Goal: Check status: Check status

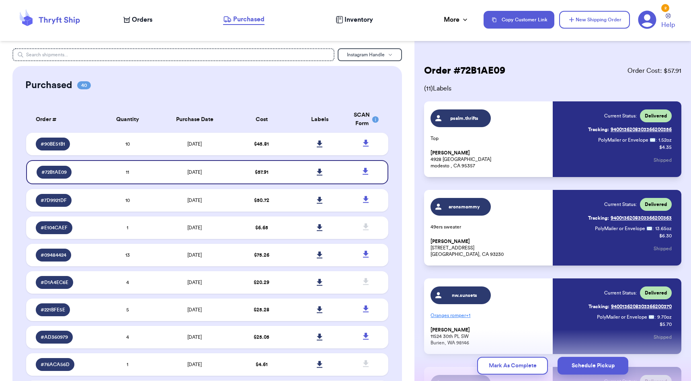
click at [321, 147] on icon at bounding box center [320, 143] width 6 height 7
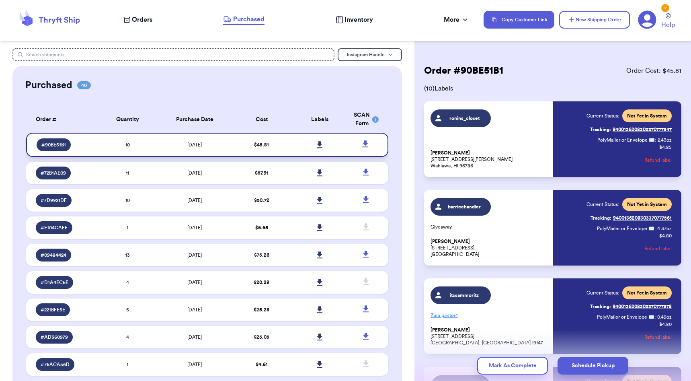
click at [321, 148] on icon at bounding box center [320, 144] width 6 height 7
click at [143, 20] on span "Orders" at bounding box center [142, 20] width 21 height 10
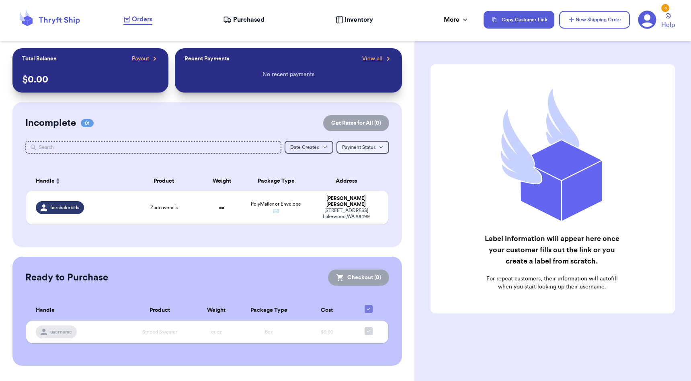
click at [355, 152] on button "Payment Status Payment Status" at bounding box center [363, 147] width 53 height 13
click at [294, 125] on div "Incomplete 01 Get Rates for All ( 0 )" at bounding box center [207, 123] width 364 height 16
click at [374, 60] on span "View all" at bounding box center [372, 59] width 21 height 8
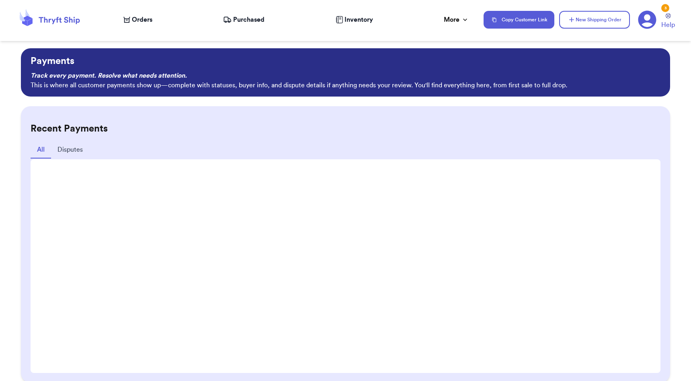
click at [74, 150] on button "Disputes" at bounding box center [70, 150] width 38 height 17
click at [44, 148] on button "All" at bounding box center [41, 150] width 21 height 17
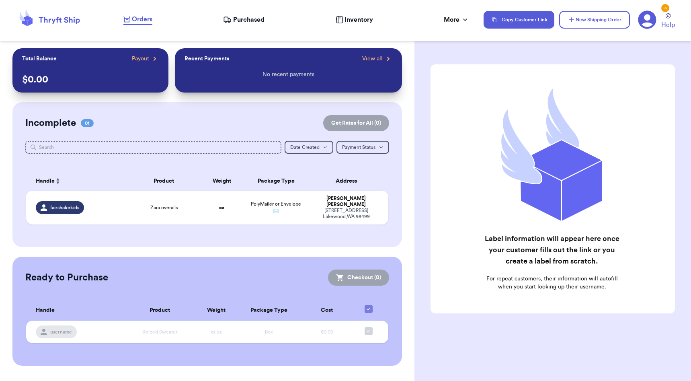
click at [253, 19] on span "Purchased" at bounding box center [248, 20] width 31 height 10
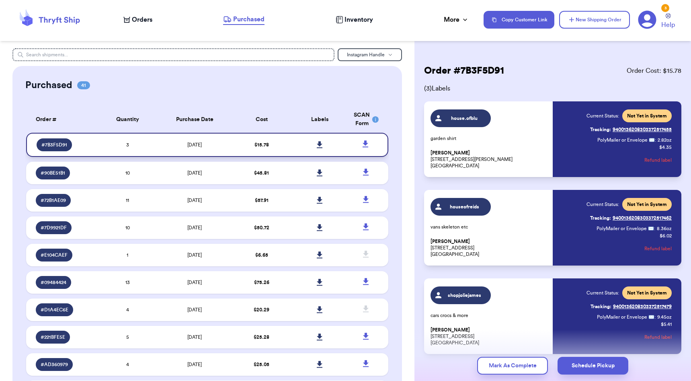
click at [323, 148] on link at bounding box center [320, 145] width 18 height 18
